Goal: Task Accomplishment & Management: Complete application form

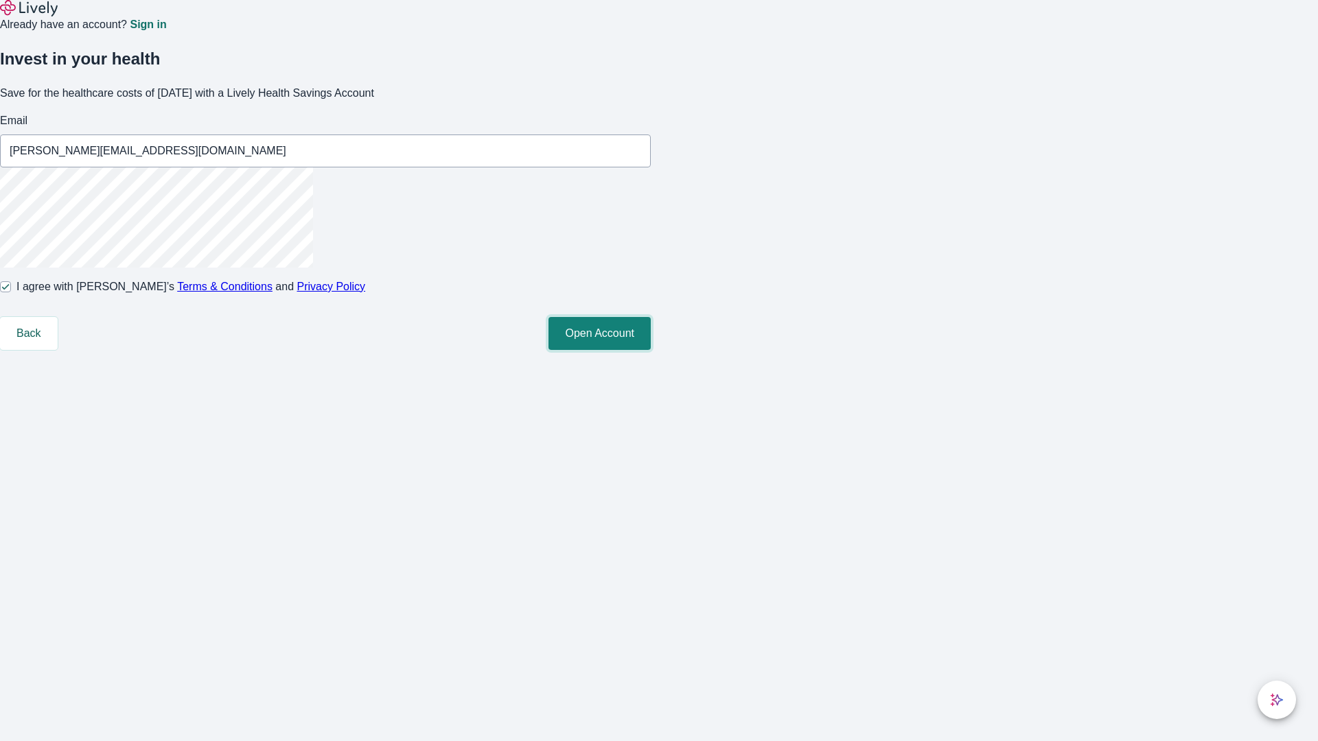
click at [651, 350] on button "Open Account" at bounding box center [599, 333] width 102 height 33
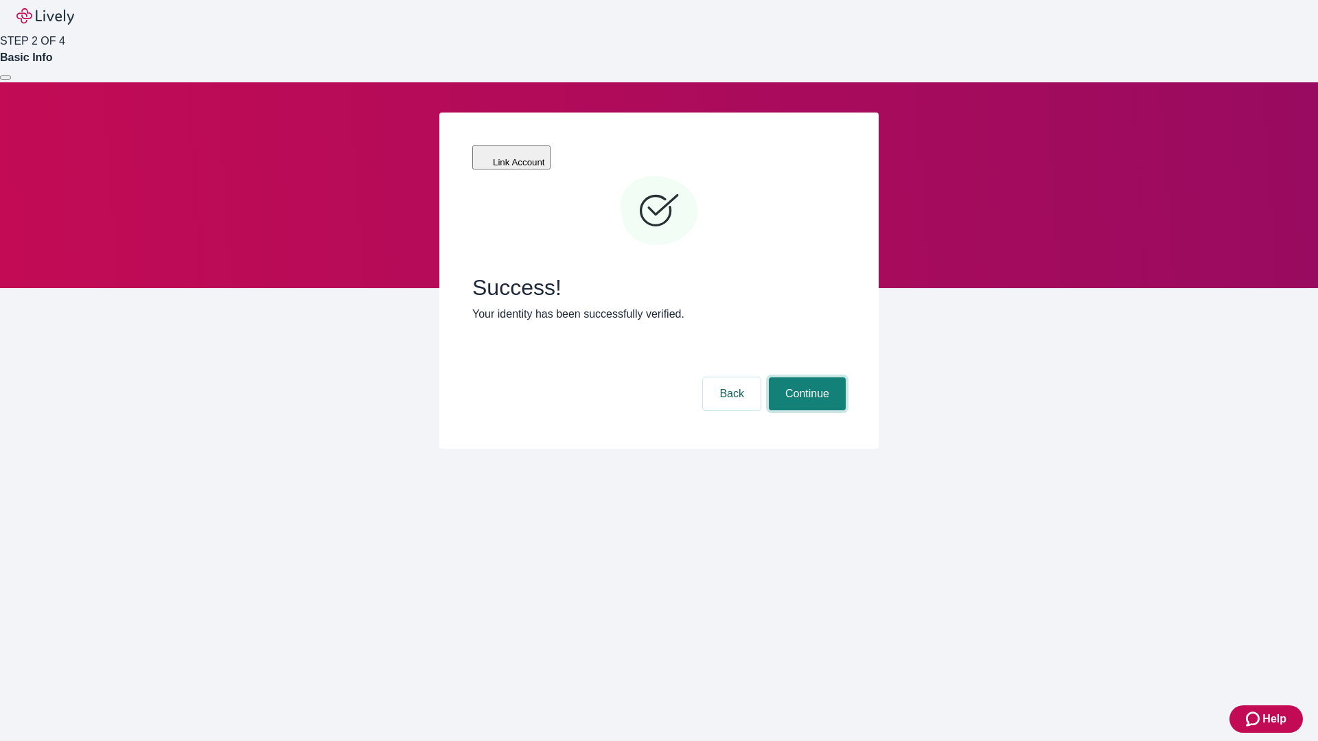
click at [805, 378] on button "Continue" at bounding box center [807, 394] width 77 height 33
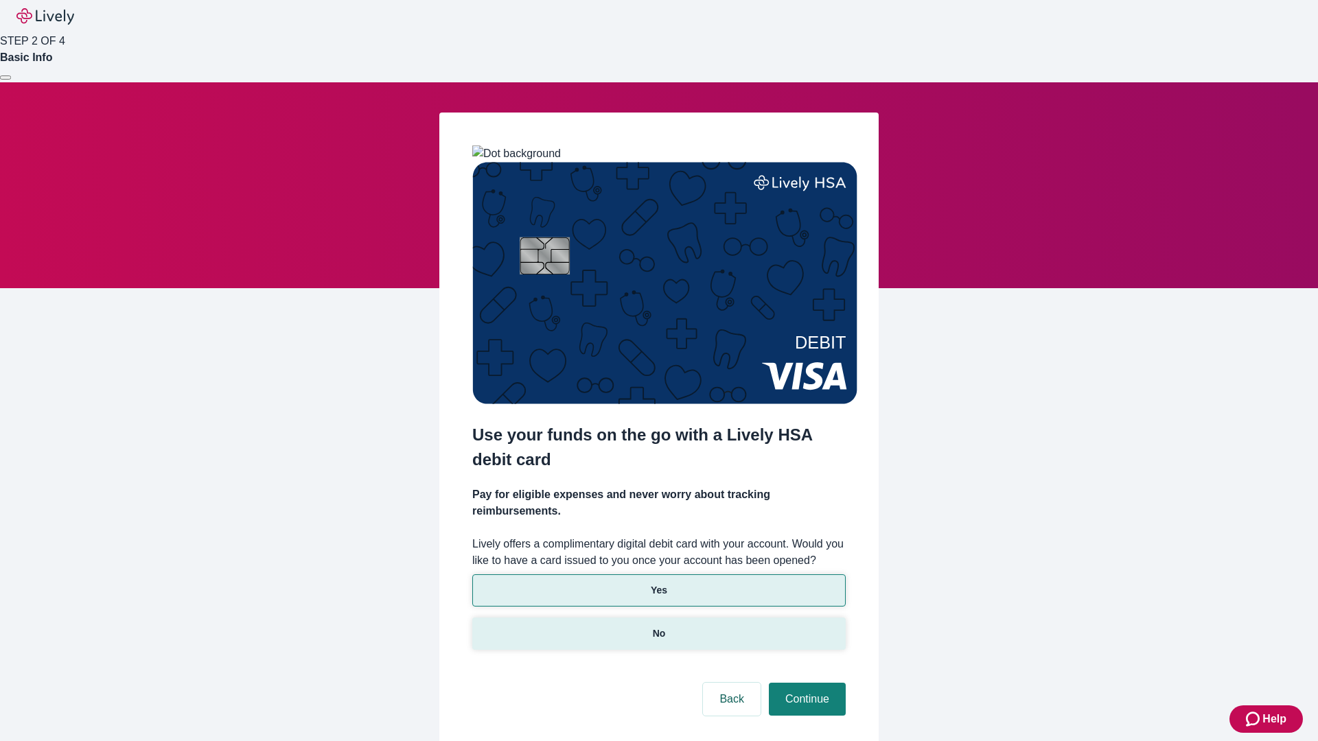
click at [658, 627] on p "No" at bounding box center [659, 634] width 13 height 14
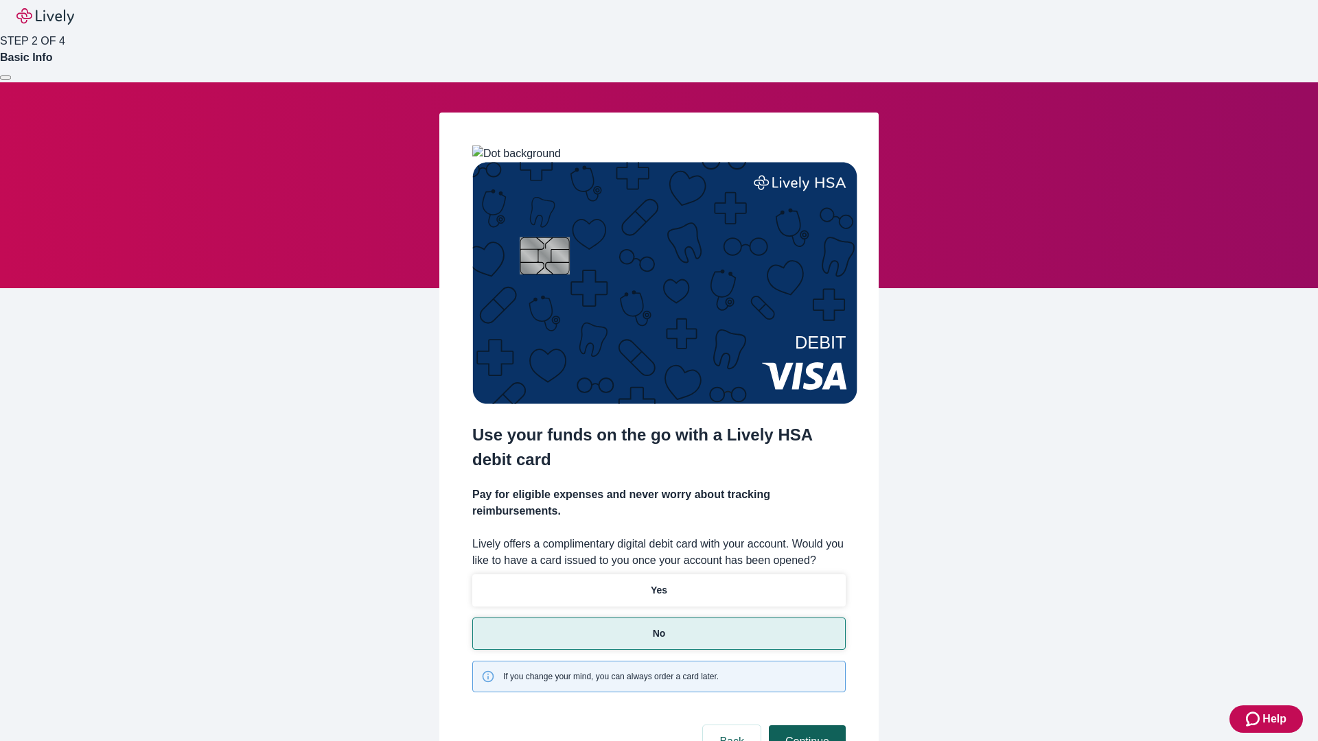
click at [805, 726] on button "Continue" at bounding box center [807, 742] width 77 height 33
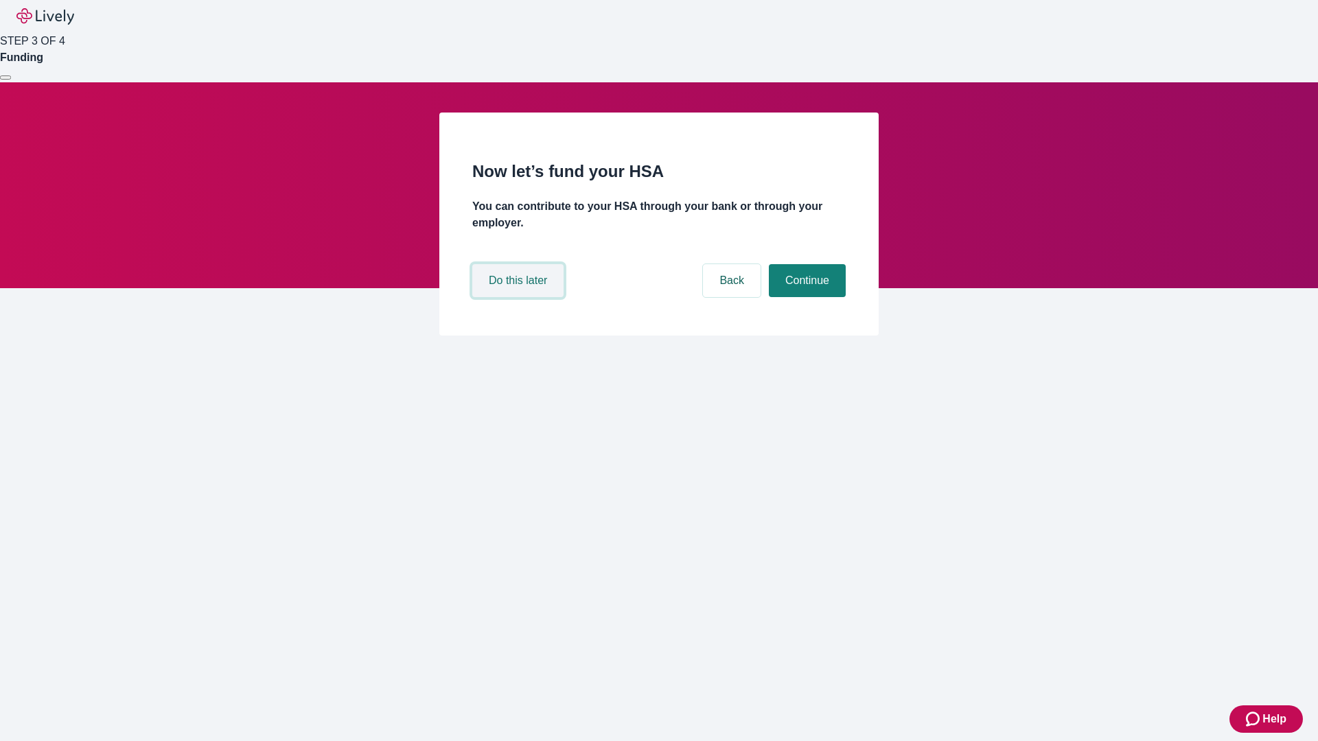
click at [520, 297] on button "Do this later" at bounding box center [517, 280] width 91 height 33
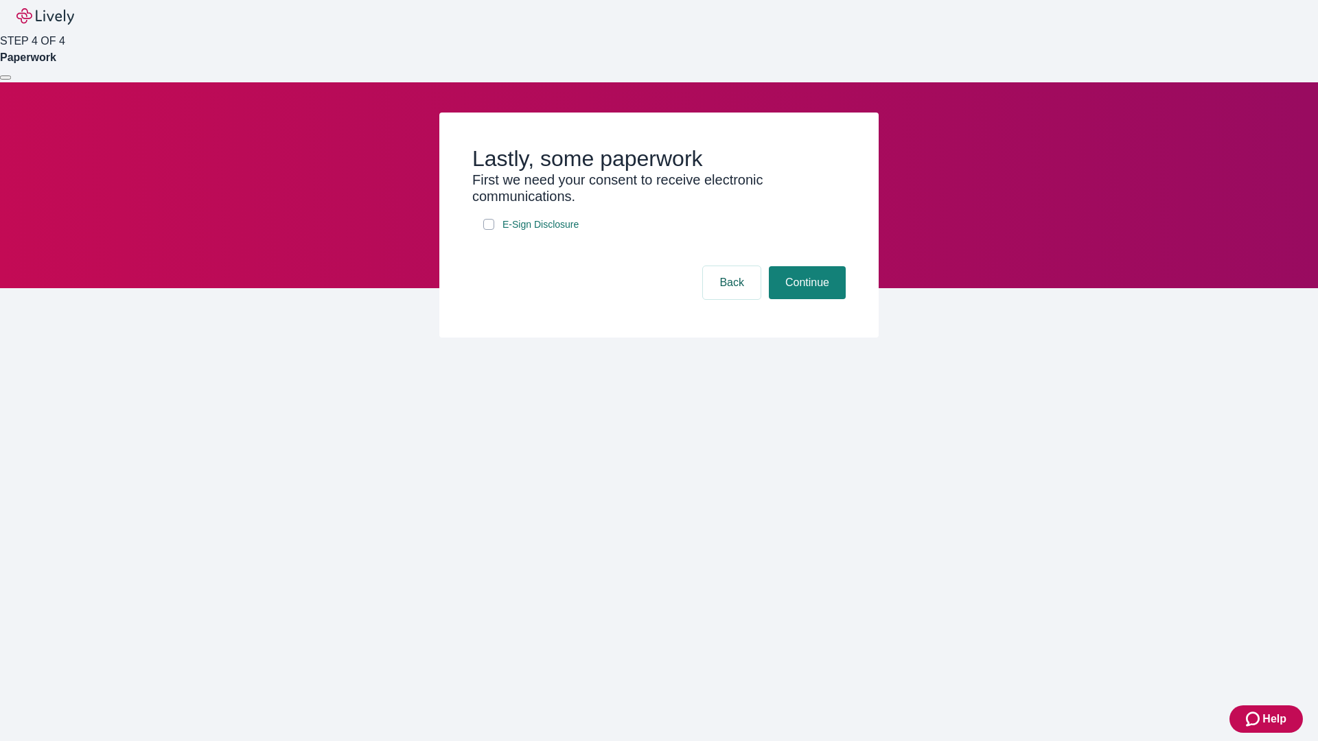
click at [489, 230] on input "E-Sign Disclosure" at bounding box center [488, 224] width 11 height 11
checkbox input "true"
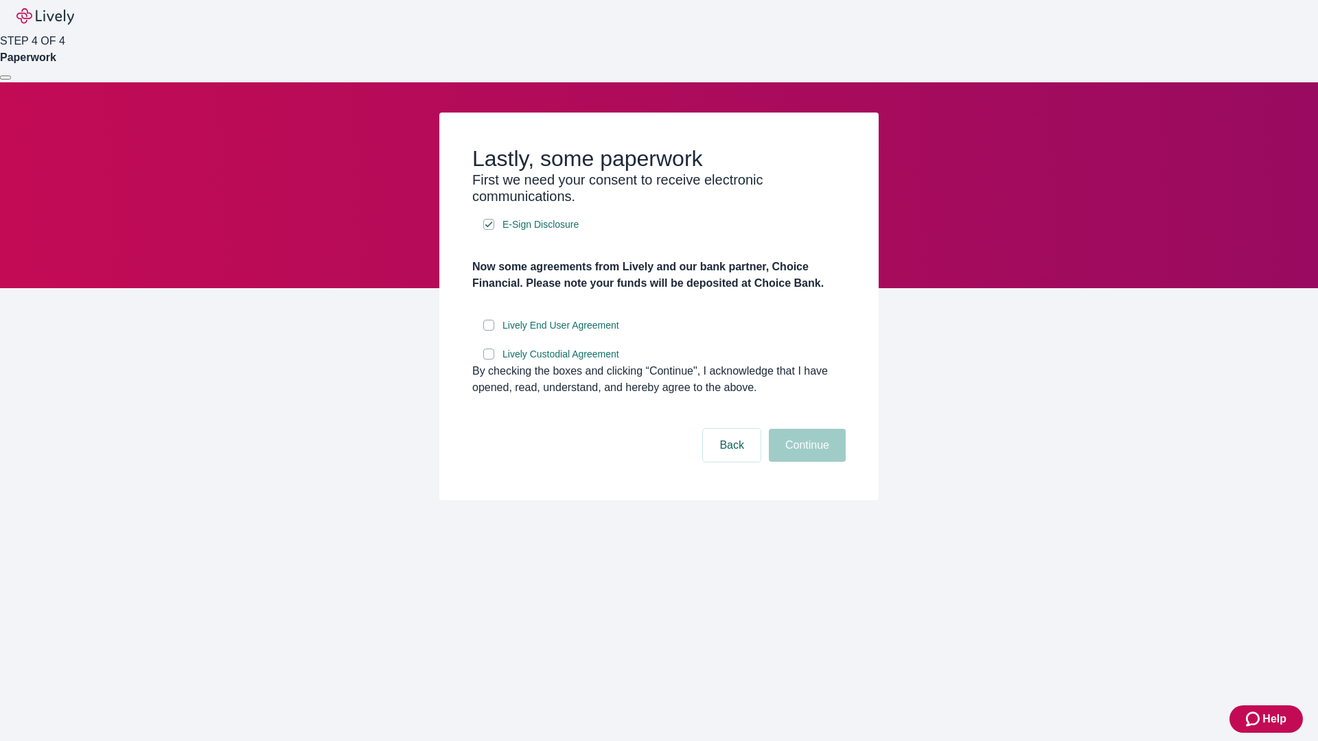
click at [489, 331] on input "Lively End User Agreement" at bounding box center [488, 325] width 11 height 11
checkbox input "true"
click at [489, 360] on input "Lively Custodial Agreement" at bounding box center [488, 354] width 11 height 11
checkbox input "true"
click at [805, 462] on button "Continue" at bounding box center [807, 445] width 77 height 33
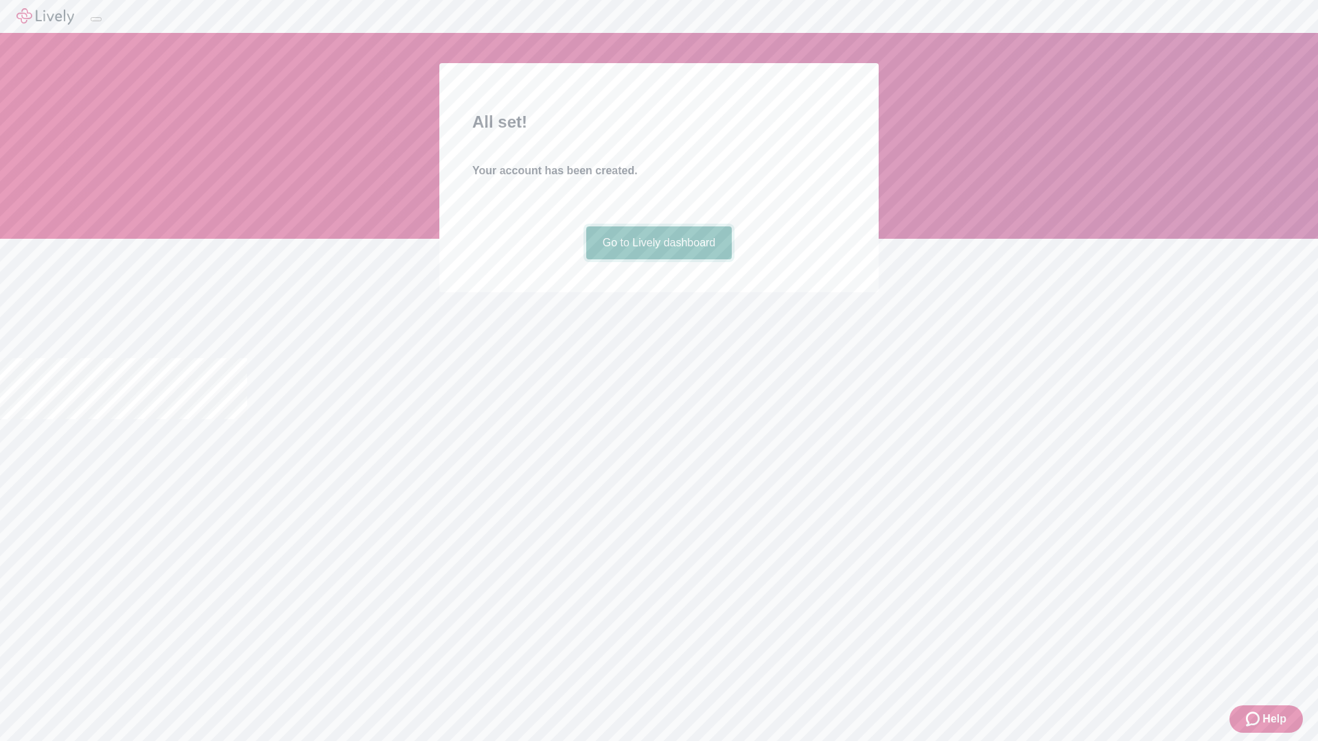
click at [658, 259] on link "Go to Lively dashboard" at bounding box center [659, 243] width 146 height 33
